Goal: Task Accomplishment & Management: Manage account settings

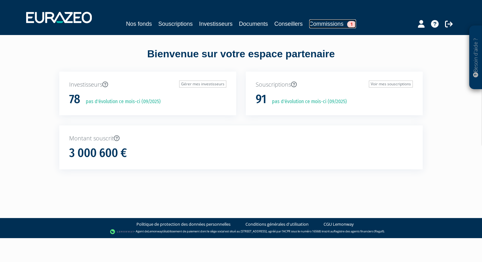
click at [326, 22] on link "Commissions 1" at bounding box center [332, 23] width 47 height 9
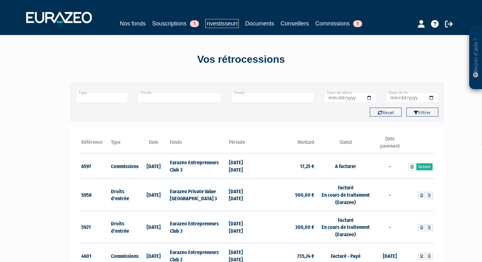
click at [222, 21] on link "Investisseurs" at bounding box center [221, 23] width 33 height 9
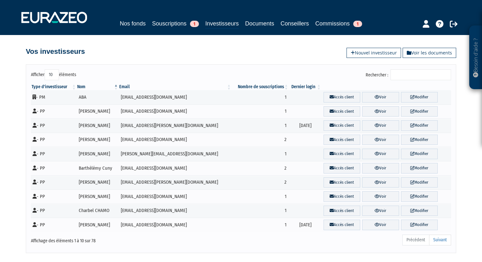
click at [423, 72] on input "Rechercher :" at bounding box center [421, 75] width 61 height 11
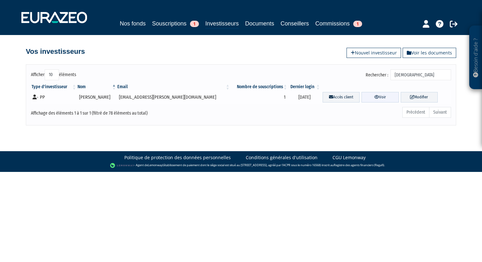
type input "[DEMOGRAPHIC_DATA]"
click at [373, 99] on link "Voir" at bounding box center [380, 97] width 37 height 11
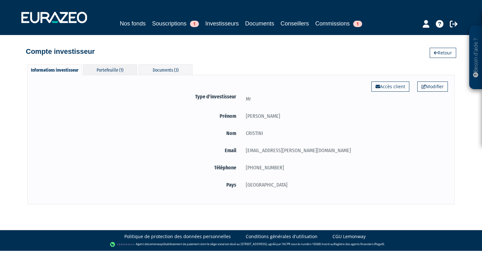
click at [102, 70] on div "Portefeuille (1)" at bounding box center [110, 69] width 54 height 11
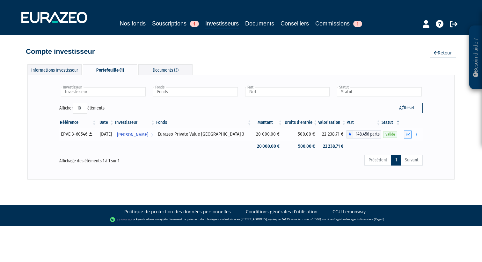
click at [410, 134] on icon "button" at bounding box center [408, 135] width 4 height 4
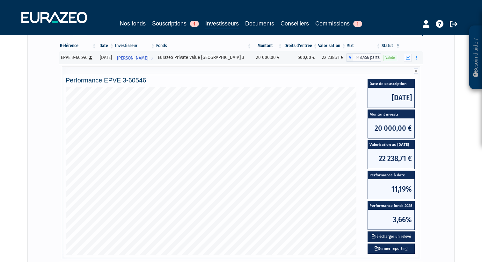
scroll to position [77, 0]
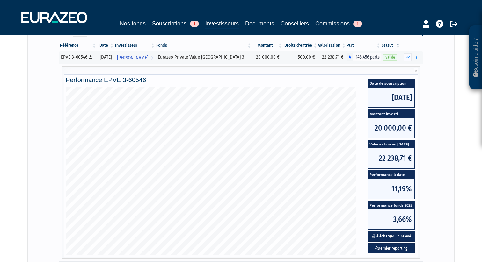
click at [435, 132] on div "Investisseur Anthony CRISTINI Investisseur Fonds Eurazeo Private Value Europe 3…" at bounding box center [241, 148] width 414 height 289
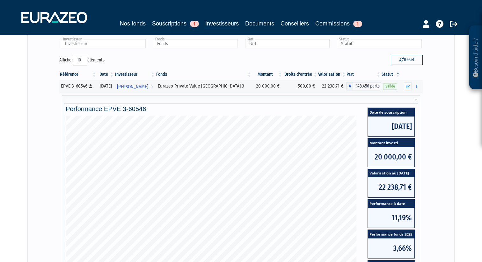
scroll to position [49, 0]
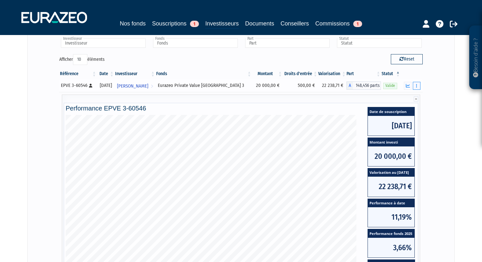
click at [416, 85] on icon "button" at bounding box center [416, 86] width 1 height 4
click at [416, 87] on button "button" at bounding box center [417, 86] width 8 height 8
click at [406, 109] on link "Rachat libre" at bounding box center [403, 109] width 32 height 11
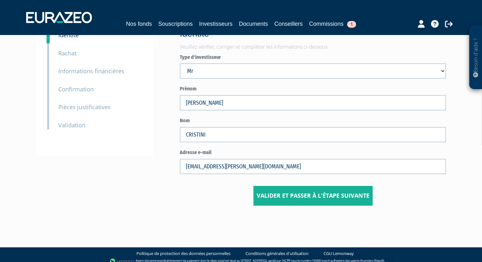
scroll to position [42, 0]
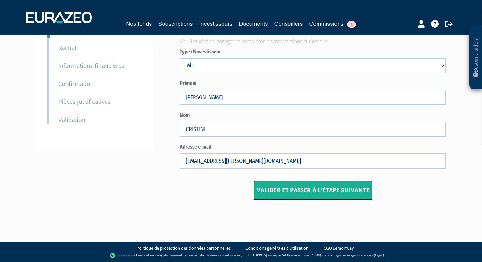
click at [314, 191] on input "Valider et passer à l'étape suivante" at bounding box center [313, 191] width 119 height 20
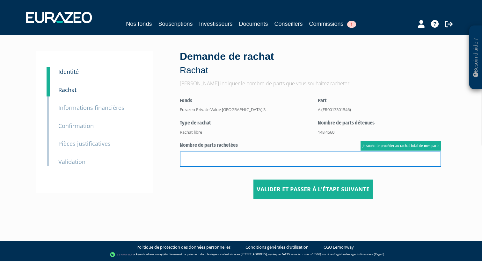
click at [294, 161] on input "text" at bounding box center [311, 159] width 262 height 15
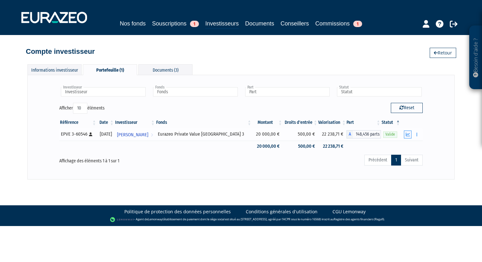
click at [409, 135] on icon "button" at bounding box center [408, 135] width 4 height 4
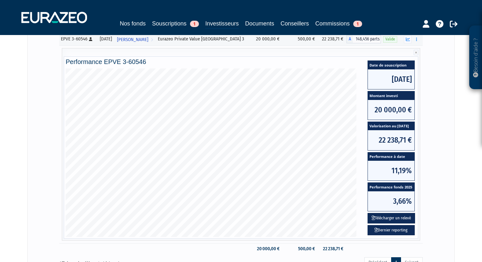
scroll to position [99, 0]
